Goal: Transaction & Acquisition: Purchase product/service

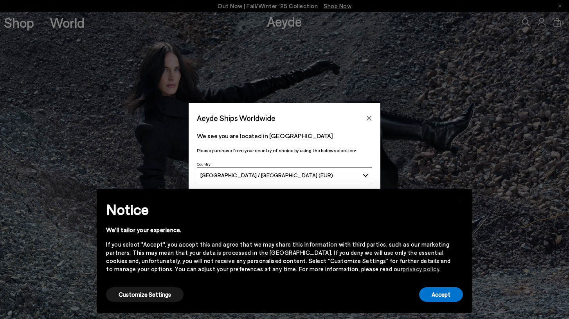
click at [273, 177] on span "[GEOGRAPHIC_DATA] / [GEOGRAPHIC_DATA] (EUR)" at bounding box center [266, 175] width 133 height 7
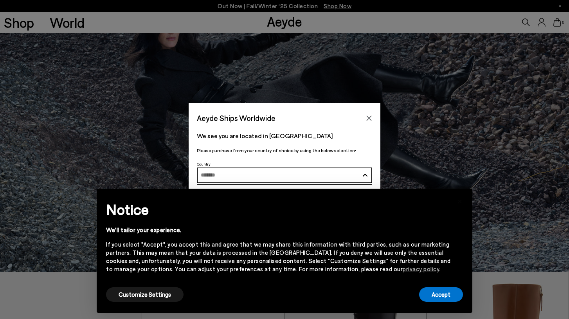
scroll to position [48, 0]
click at [273, 177] on input "Search and Enter" at bounding box center [280, 175] width 158 height 6
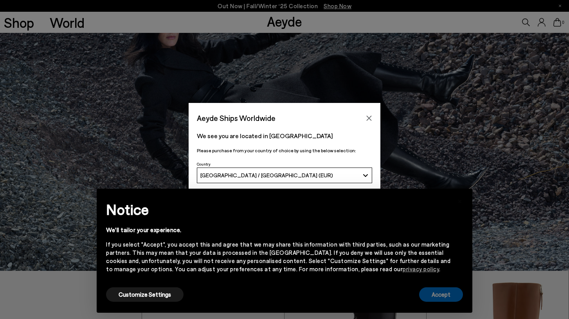
click at [437, 290] on button "Accept" at bounding box center [441, 294] width 44 height 14
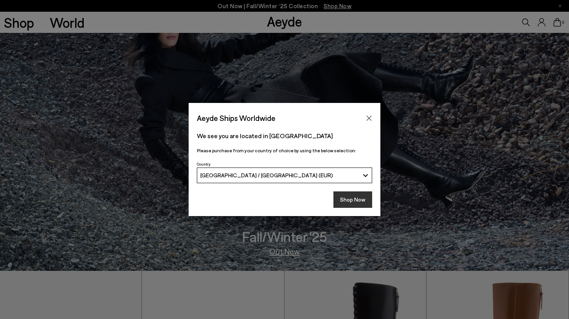
click at [351, 200] on button "Shop Now" at bounding box center [352, 199] width 39 height 16
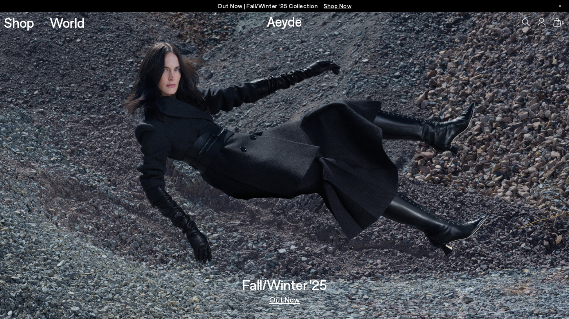
click at [295, 300] on link "Out Now" at bounding box center [284, 299] width 31 height 8
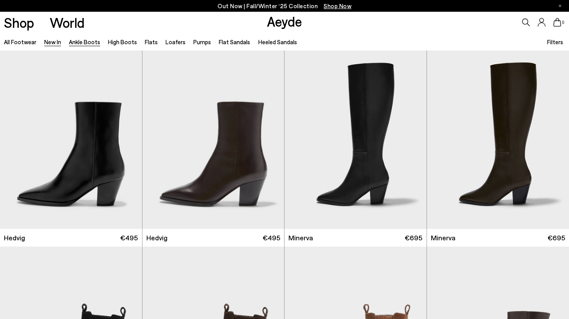
click at [86, 40] on link "Ankle Boots" at bounding box center [84, 41] width 31 height 7
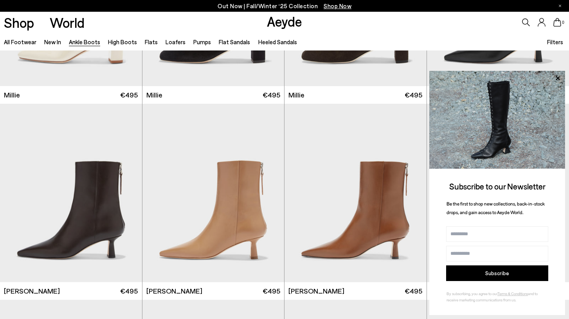
scroll to position [1430, 0]
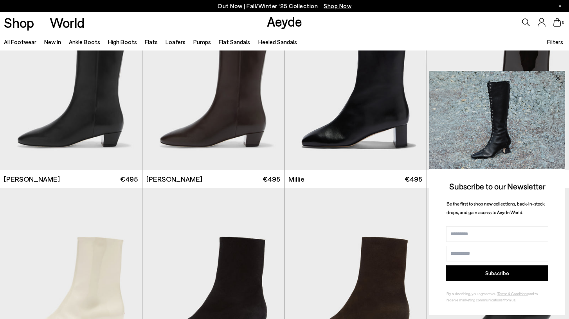
click at [559, 77] on icon at bounding box center [558, 78] width 4 height 4
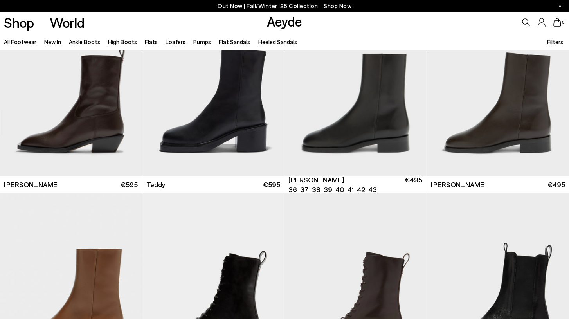
scroll to position [2603, 0]
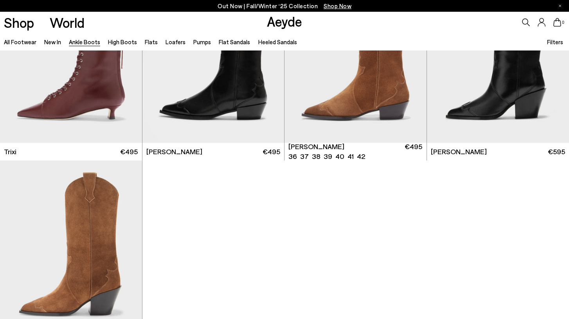
scroll to position [4051, 0]
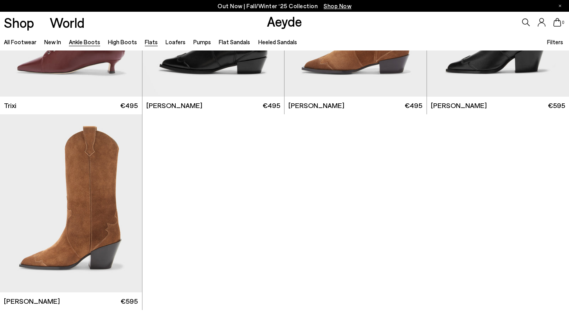
click at [148, 43] on link "Flats" at bounding box center [151, 41] width 13 height 7
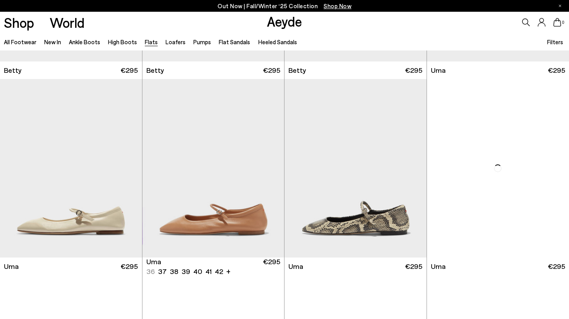
scroll to position [998, 0]
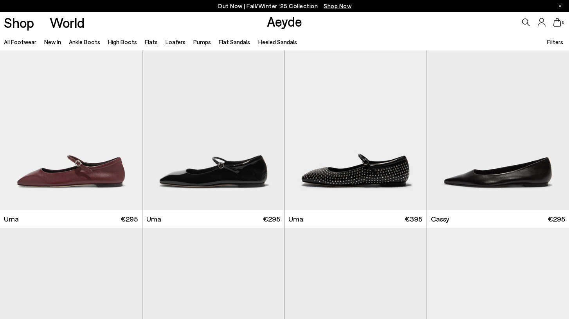
click at [170, 41] on link "Loafers" at bounding box center [175, 41] width 20 height 7
